Goal: Information Seeking & Learning: Find specific fact

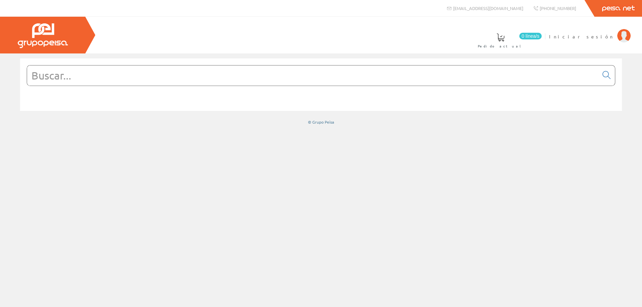
click at [112, 79] on input "text" at bounding box center [312, 76] width 571 height 20
click at [344, 73] on input "text" at bounding box center [312, 76] width 571 height 20
paste input "CFV-AH15.30"
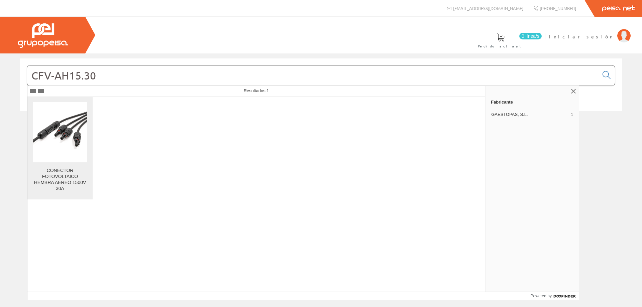
type input "CFV-AH15.30"
click at [70, 155] on img at bounding box center [60, 132] width 54 height 54
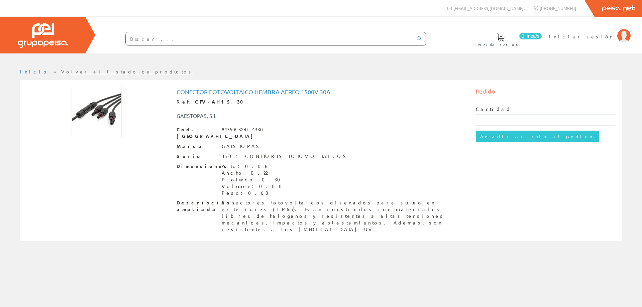
click at [148, 32] on input "text" at bounding box center [269, 38] width 287 height 13
paste input "CFV-AM15.30"
type input "CFV-AM15.30"
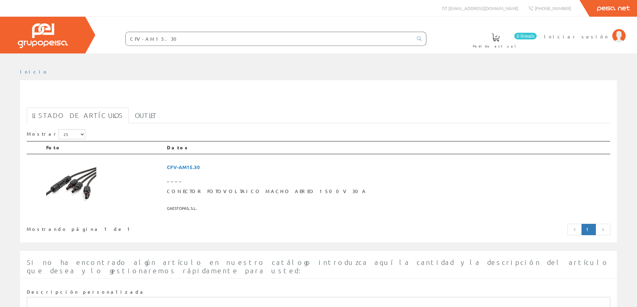
click at [163, 93] on html "CFV-AM15.30 [EMAIL_ADDRESS][DOMAIN_NAME]" at bounding box center [318, 153] width 637 height 307
click at [84, 186] on img at bounding box center [71, 186] width 50 height 50
